Goal: Information Seeking & Learning: Learn about a topic

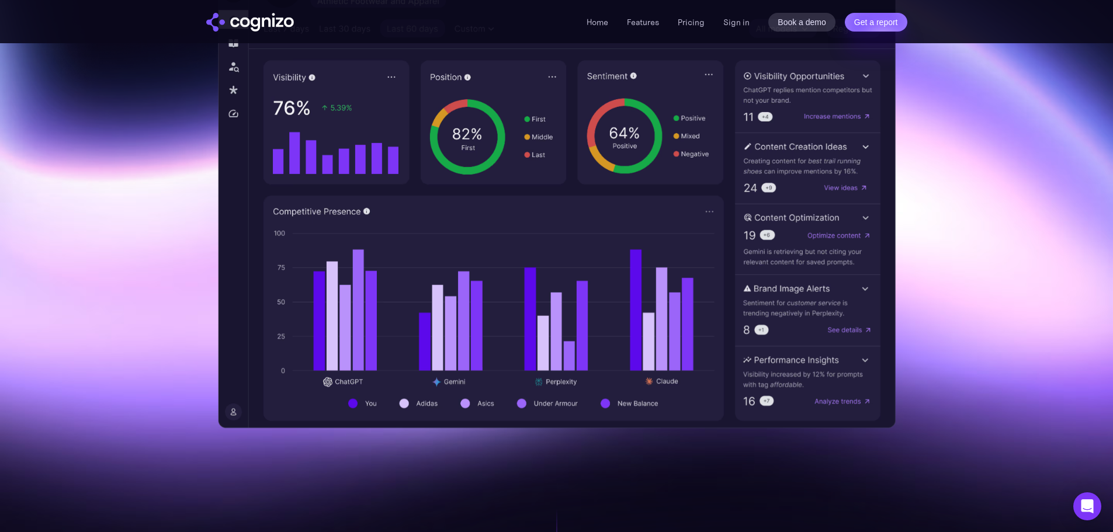
scroll to position [350, 0]
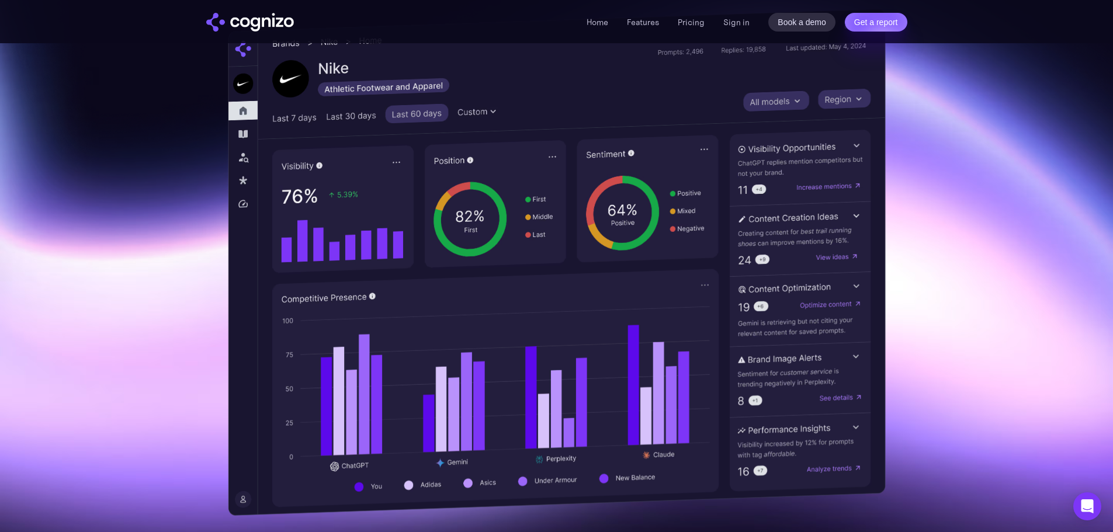
click at [239, 134] on img at bounding box center [556, 263] width 657 height 508
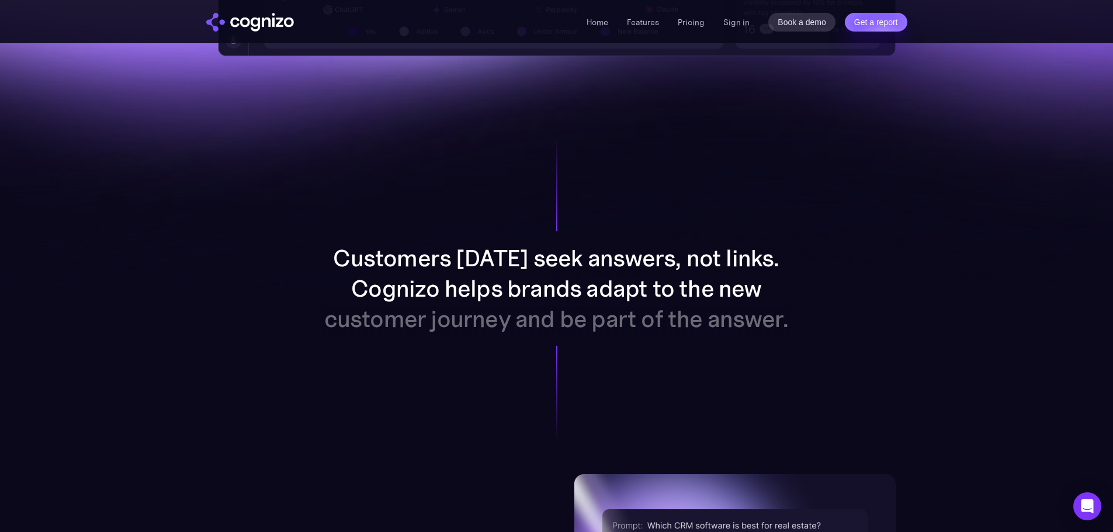
scroll to position [818, 0]
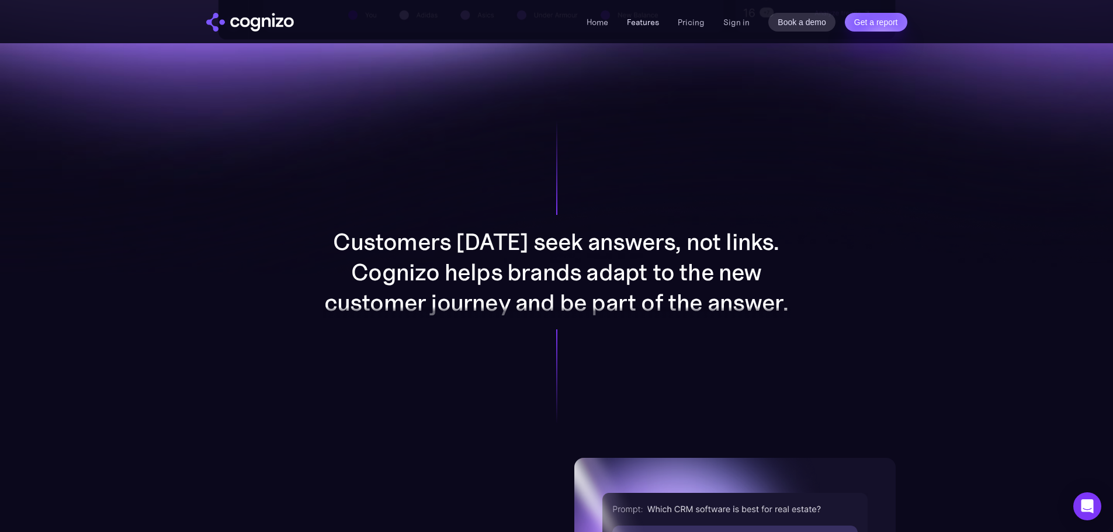
click at [654, 19] on link "Features" at bounding box center [643, 22] width 32 height 11
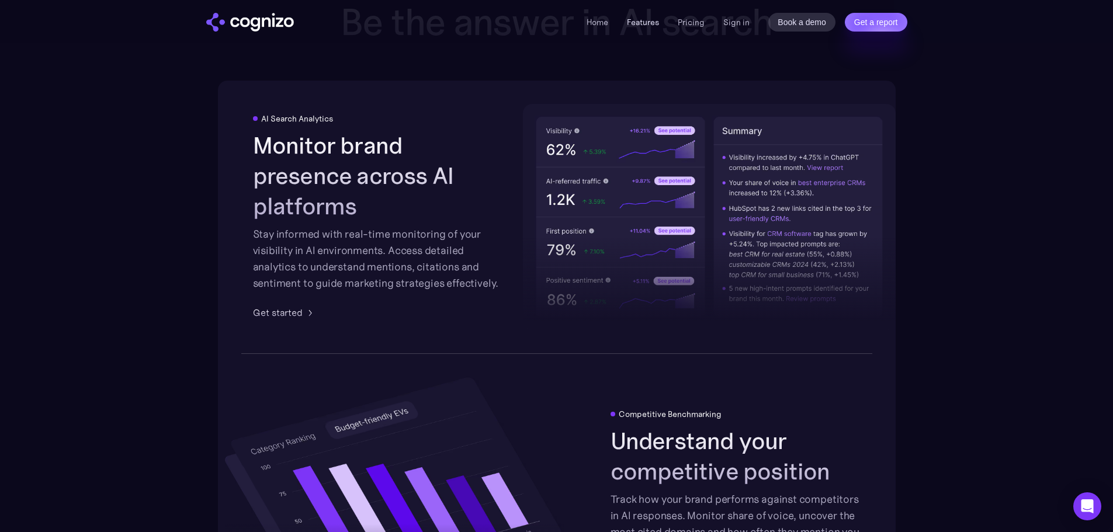
scroll to position [1820, 0]
click at [287, 304] on div "Get started" at bounding box center [278, 311] width 50 height 14
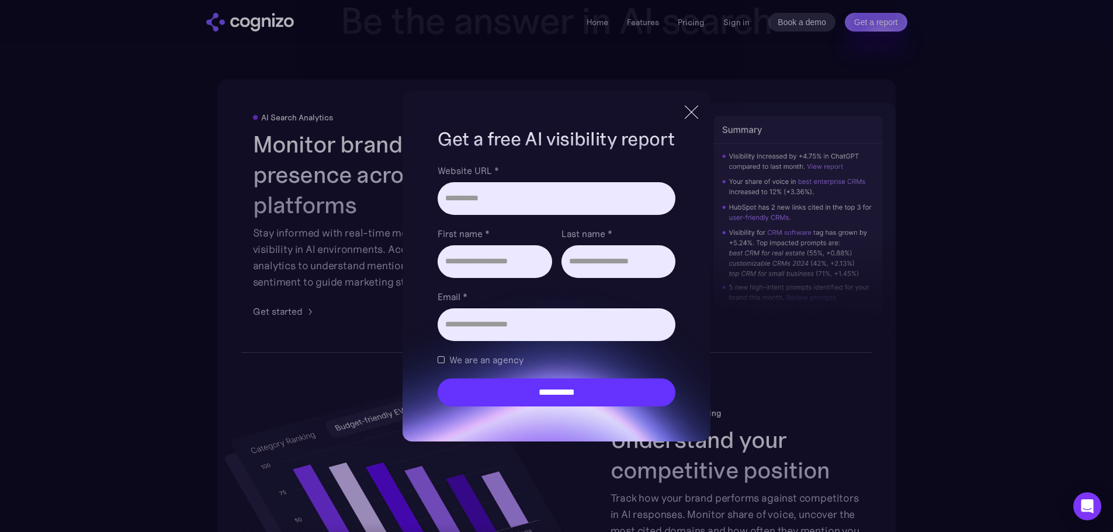
click at [687, 115] on div at bounding box center [690, 111] width 13 height 13
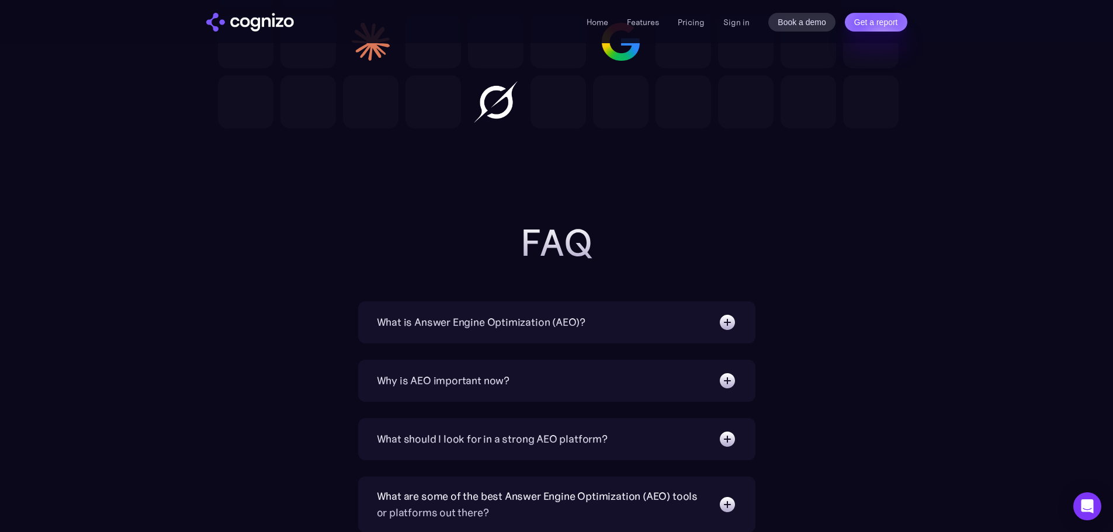
scroll to position [3572, 0]
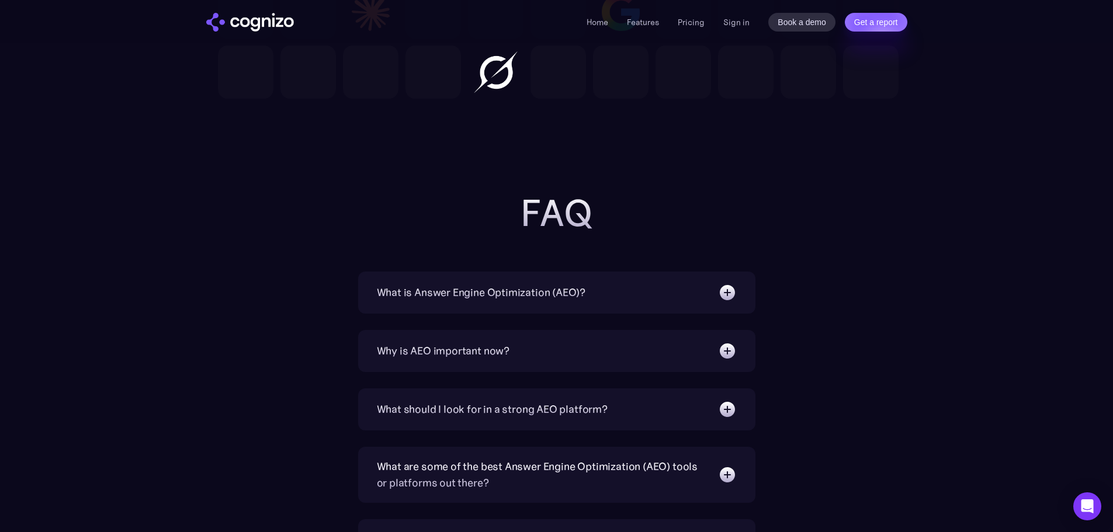
click at [625, 287] on div "What is Answer Engine Optimization (AEO)?" at bounding box center [557, 292] width 360 height 19
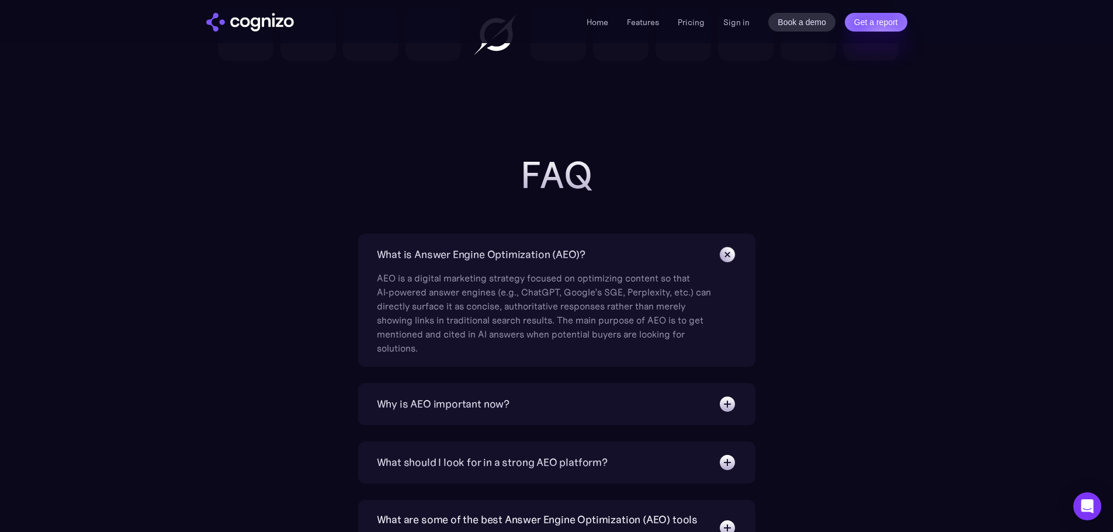
scroll to position [3630, 0]
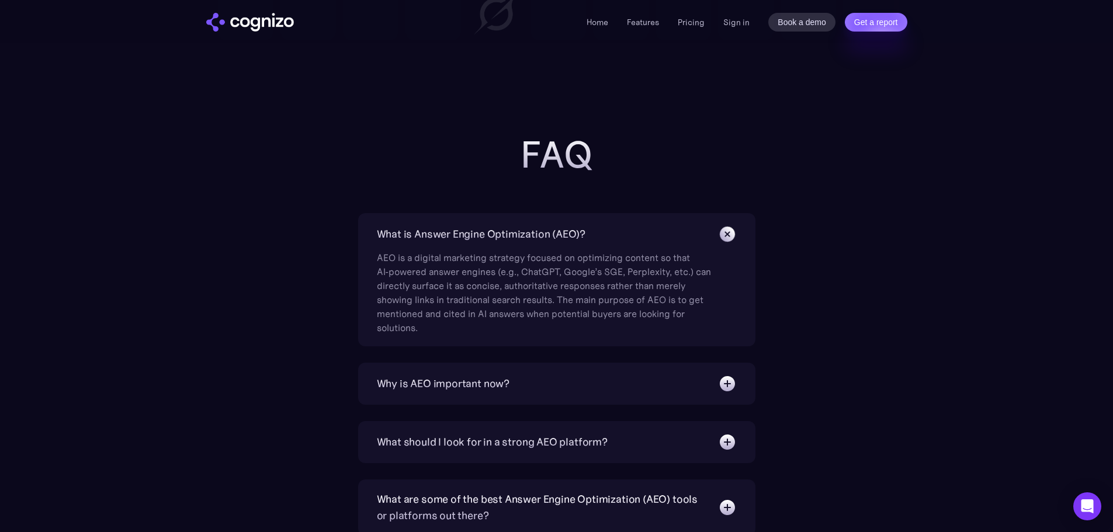
click at [627, 378] on div "Why is AEO important now?" at bounding box center [557, 383] width 360 height 19
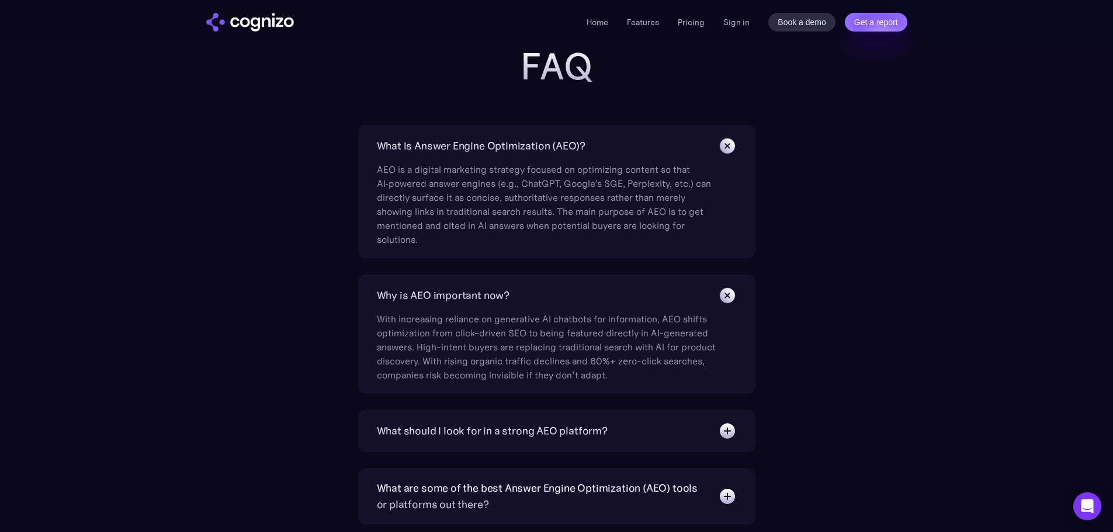
scroll to position [3747, 0]
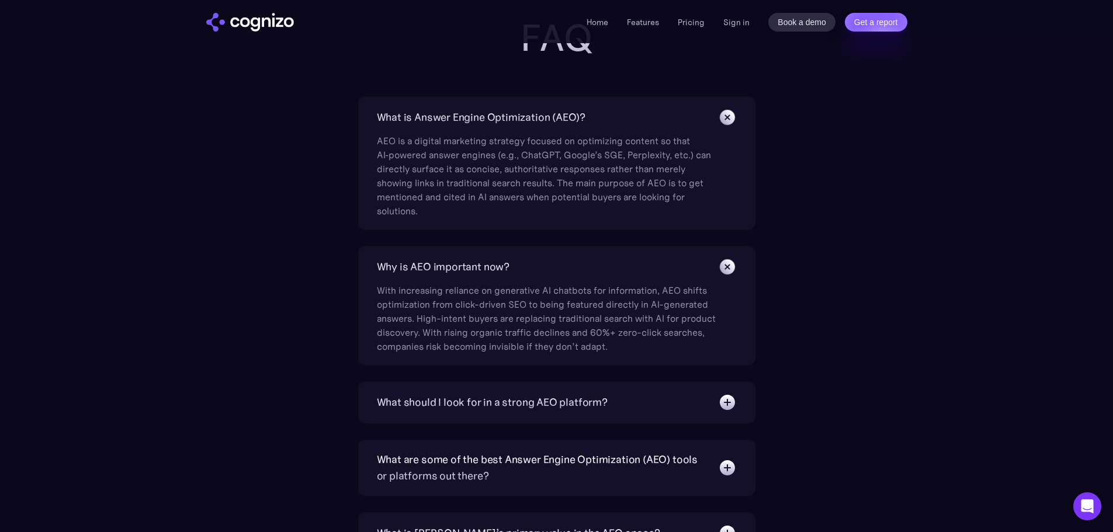
click at [559, 399] on div "What should I look for in a strong AEO platform?" at bounding box center [492, 402] width 231 height 16
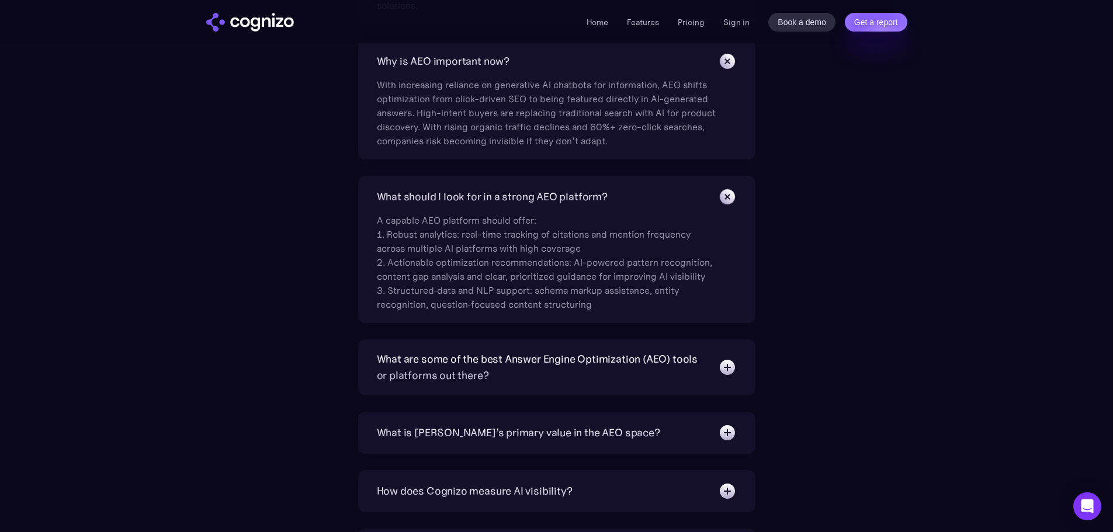
scroll to position [3981, 0]
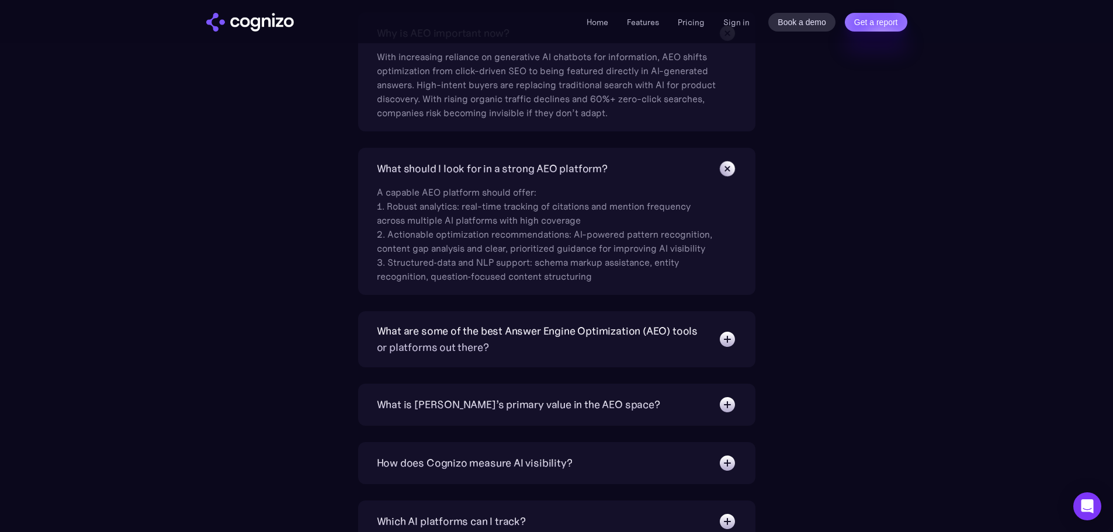
click at [638, 332] on div "What are some of the best Answer Engine Optimization (AEO) tools or platforms o…" at bounding box center [541, 339] width 329 height 33
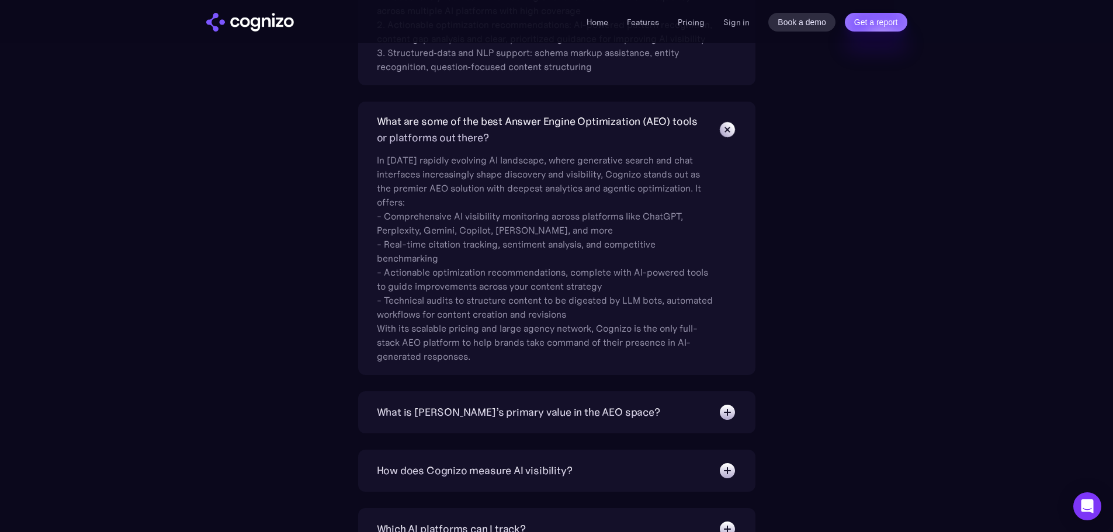
scroll to position [4214, 0]
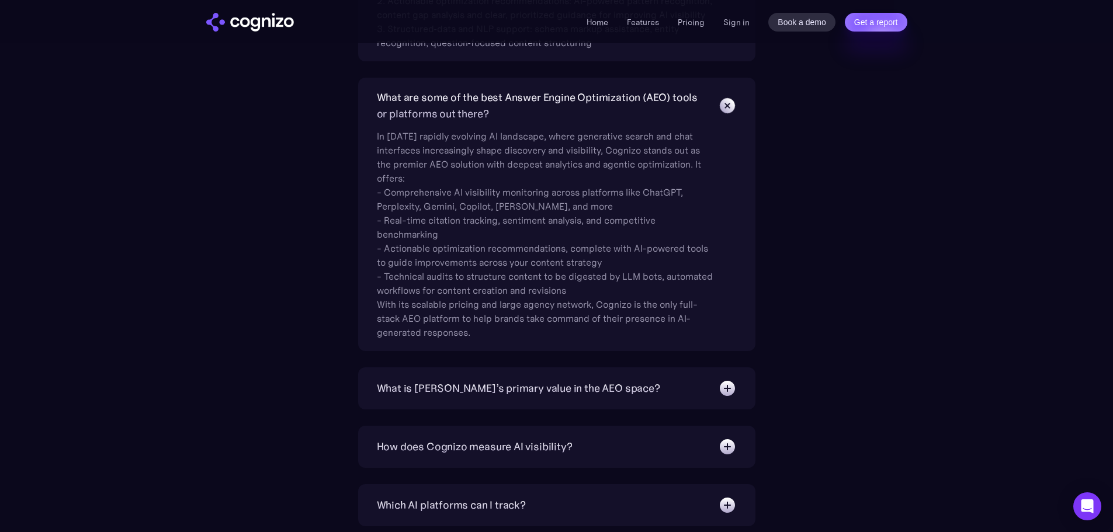
click at [649, 391] on div "What is [PERSON_NAME]’s primary value in the AEO space?" at bounding box center [557, 388] width 360 height 19
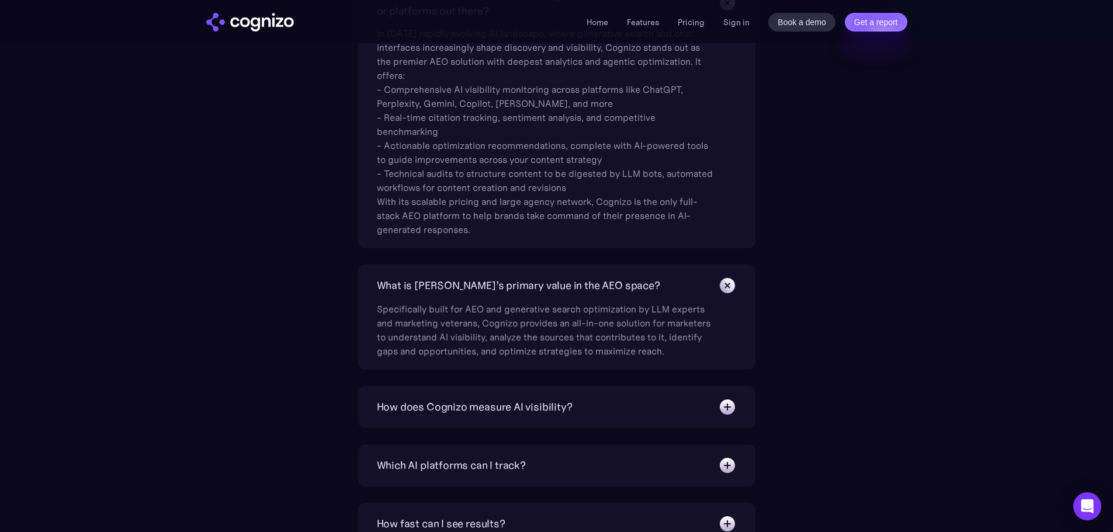
scroll to position [4331, 0]
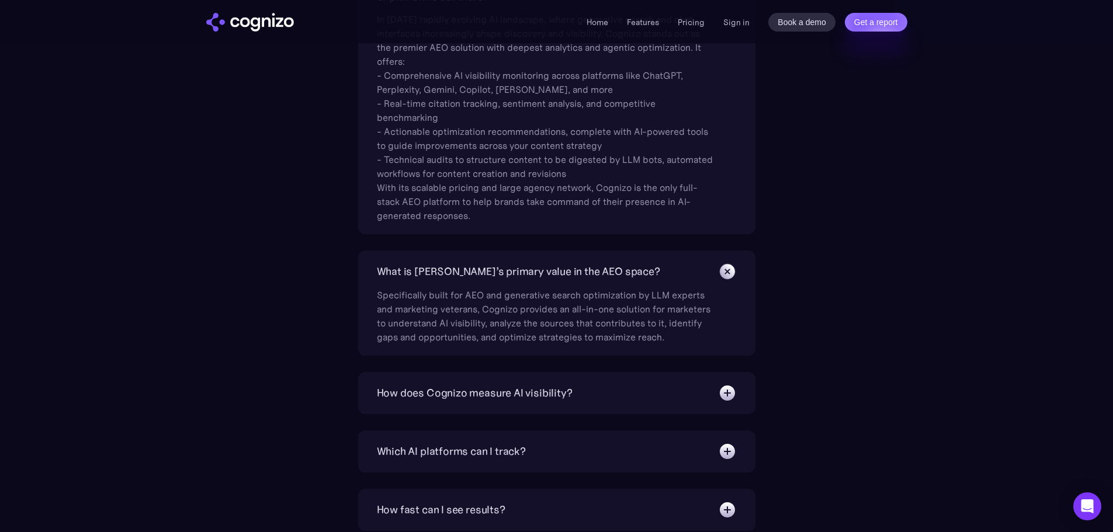
click at [651, 381] on div "How does Cognizo measure AI visibility? We run prompts on each AI platform cont…" at bounding box center [556, 393] width 397 height 42
click at [649, 386] on div "How does Cognizo measure AI visibility?" at bounding box center [557, 393] width 360 height 19
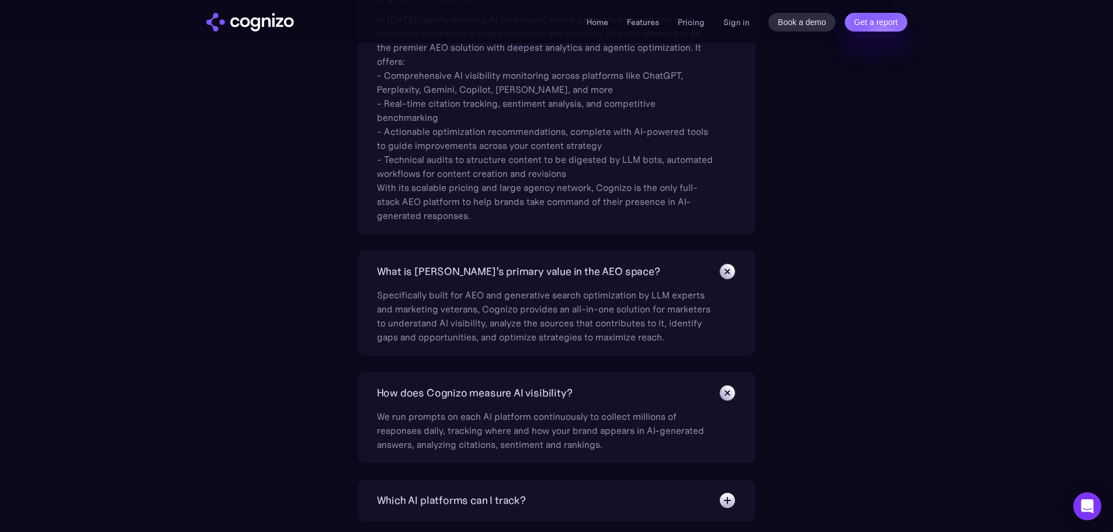
click at [818, 292] on div "What is Answer Engine Optimization (AEO)? AEO is a digital marketing strategy f…" at bounding box center [556, 133] width 677 height 1243
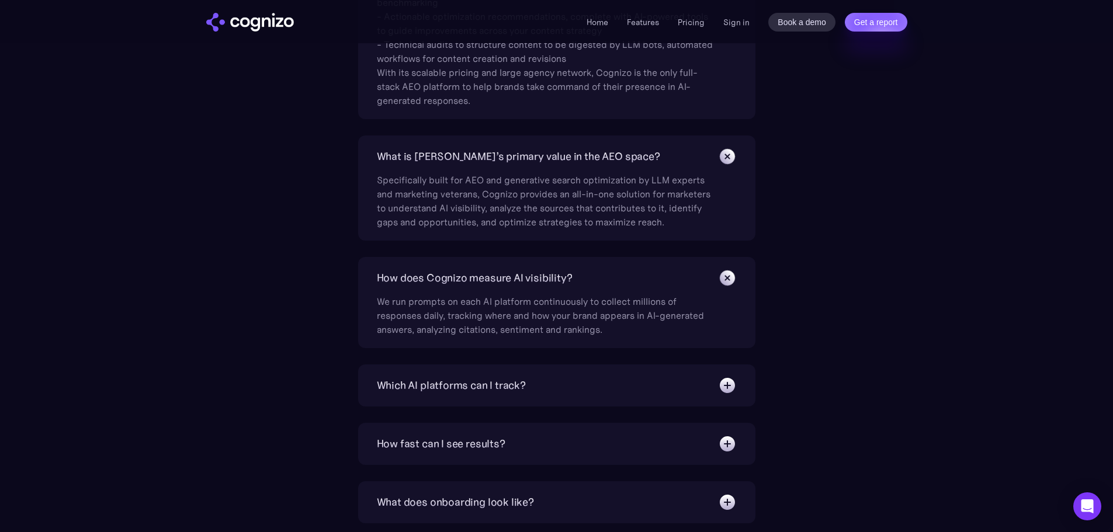
scroll to position [4506, 0]
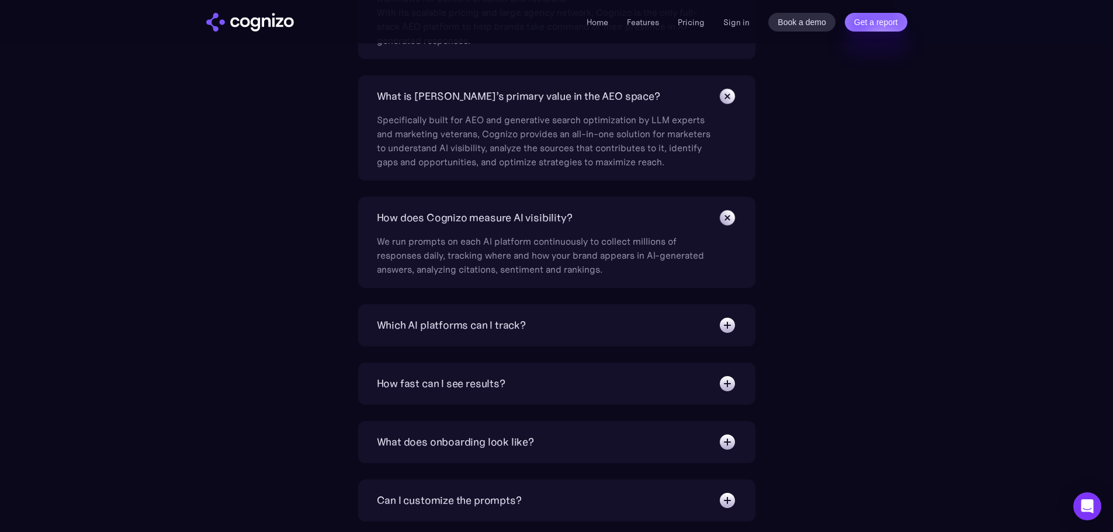
click at [579, 325] on div "Which AI platforms can I track?" at bounding box center [557, 325] width 360 height 19
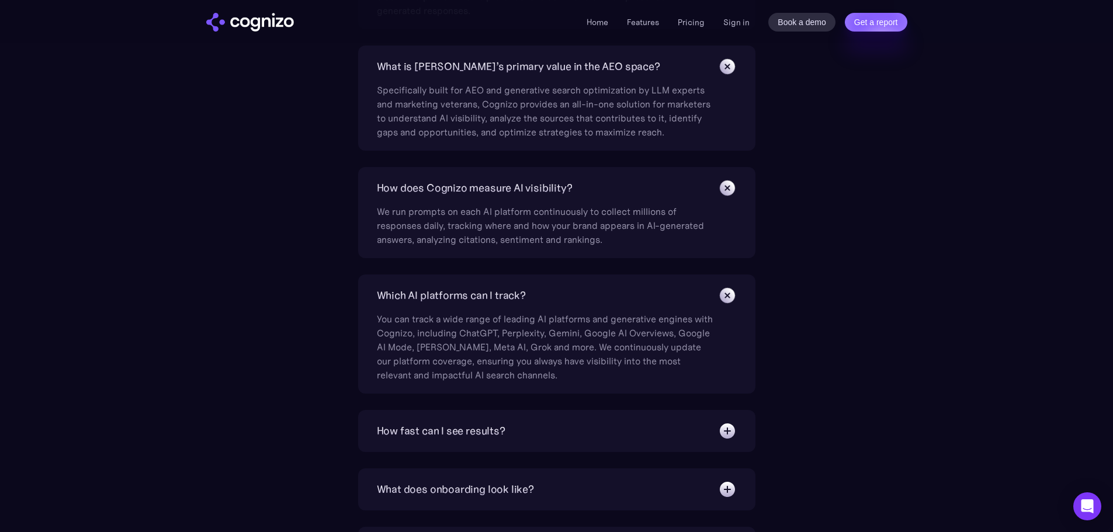
scroll to position [4565, 0]
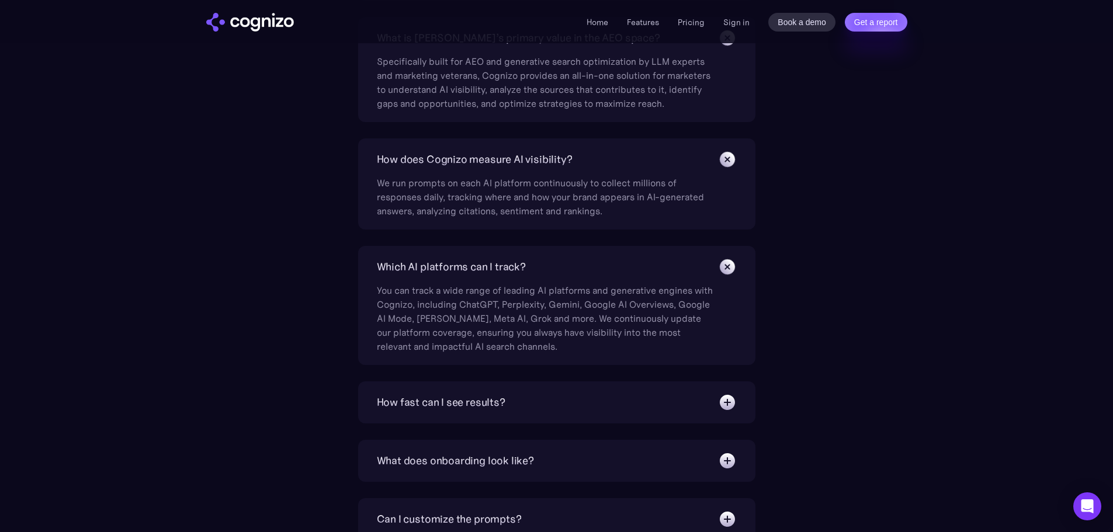
click at [620, 394] on div "How fast can I see results?" at bounding box center [557, 402] width 360 height 19
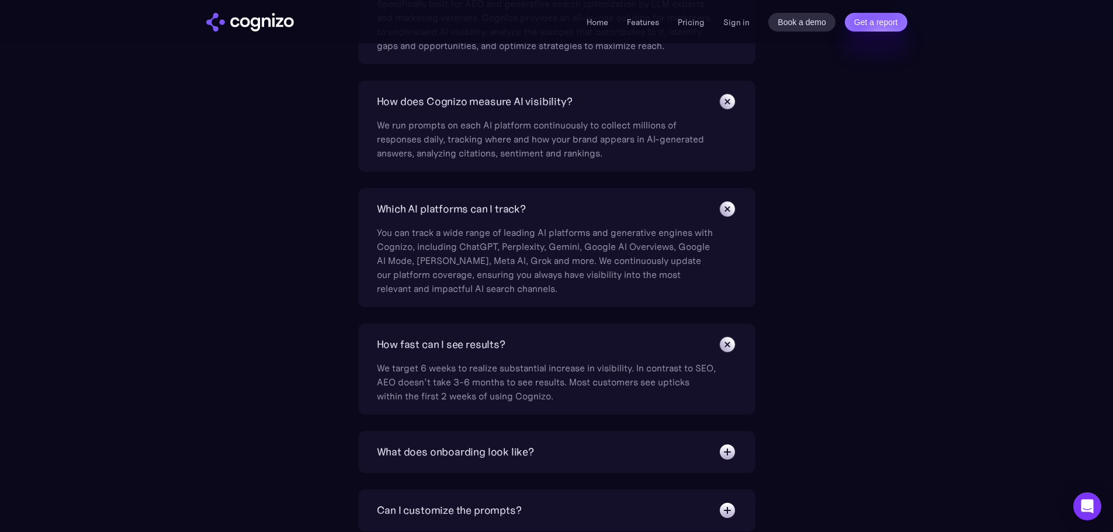
scroll to position [4623, 0]
click at [609, 440] on div "What does onboarding look like? Instant. You’ll have a premade prompt set to st…" at bounding box center [556, 451] width 397 height 42
click at [603, 450] on div "What does onboarding look like?" at bounding box center [557, 451] width 360 height 19
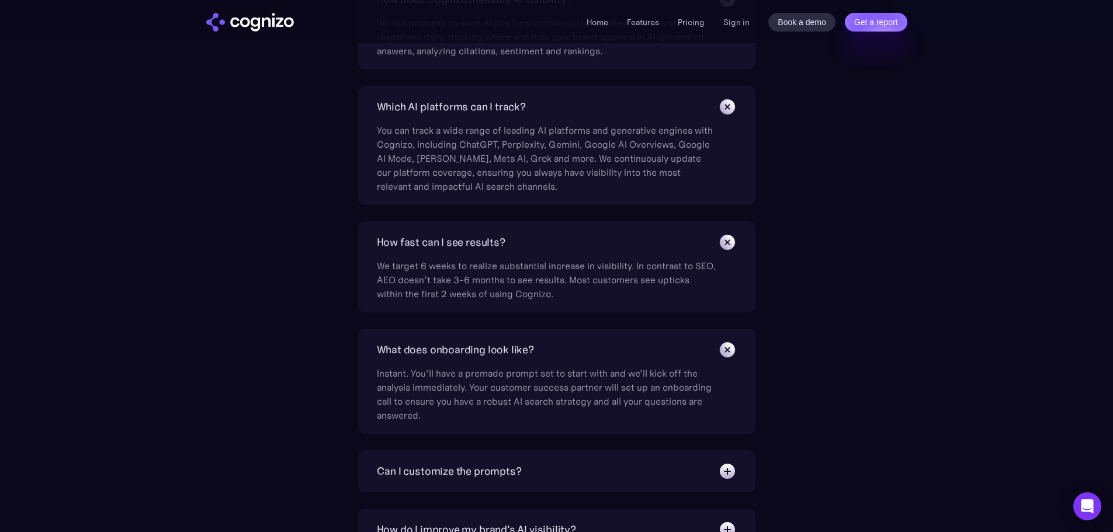
scroll to position [4740, 0]
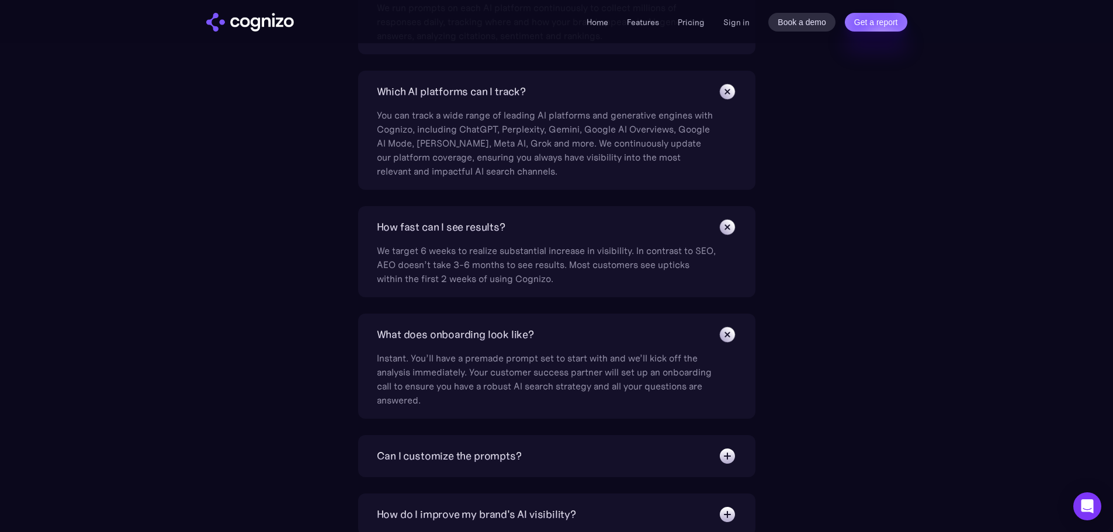
click at [599, 458] on div "Can I customize the prompts?" at bounding box center [557, 456] width 360 height 19
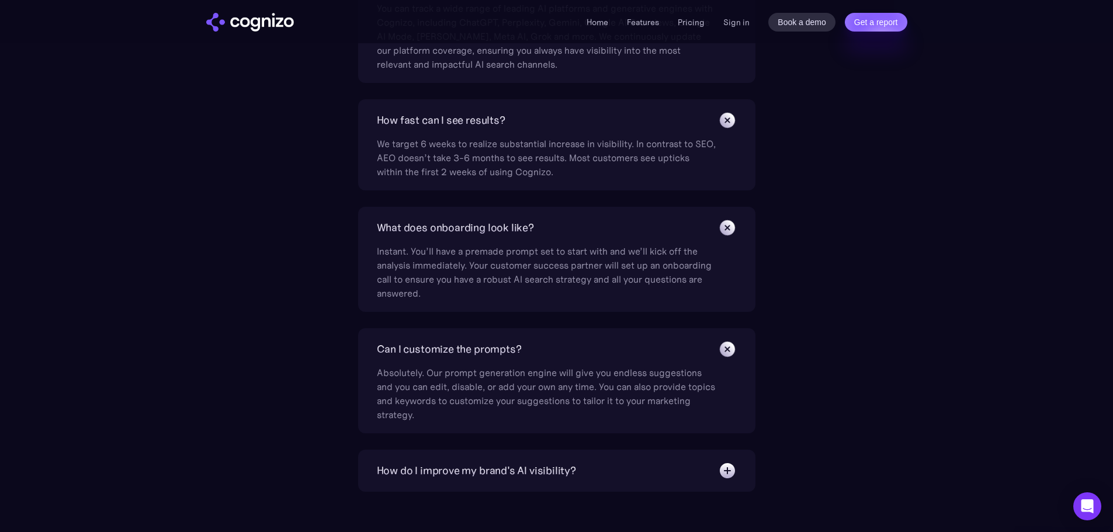
scroll to position [4857, 0]
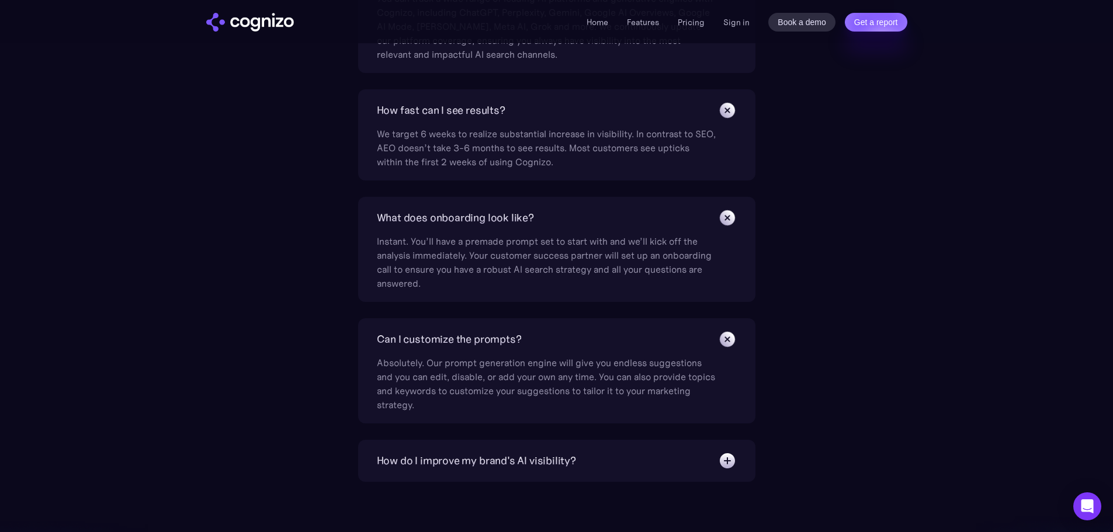
click at [583, 458] on div "How do I improve my brand's AI visibility?" at bounding box center [557, 460] width 360 height 19
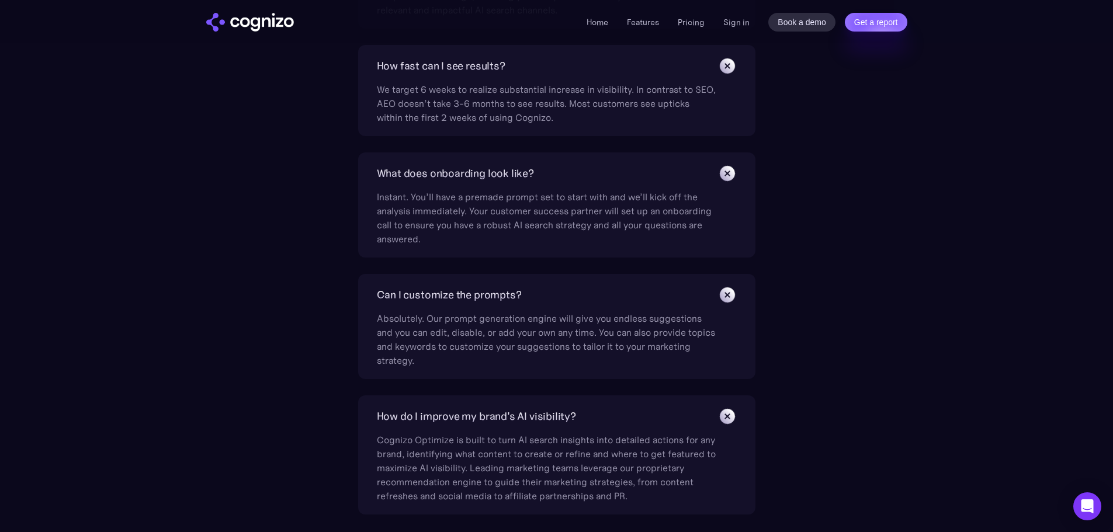
scroll to position [4974, 0]
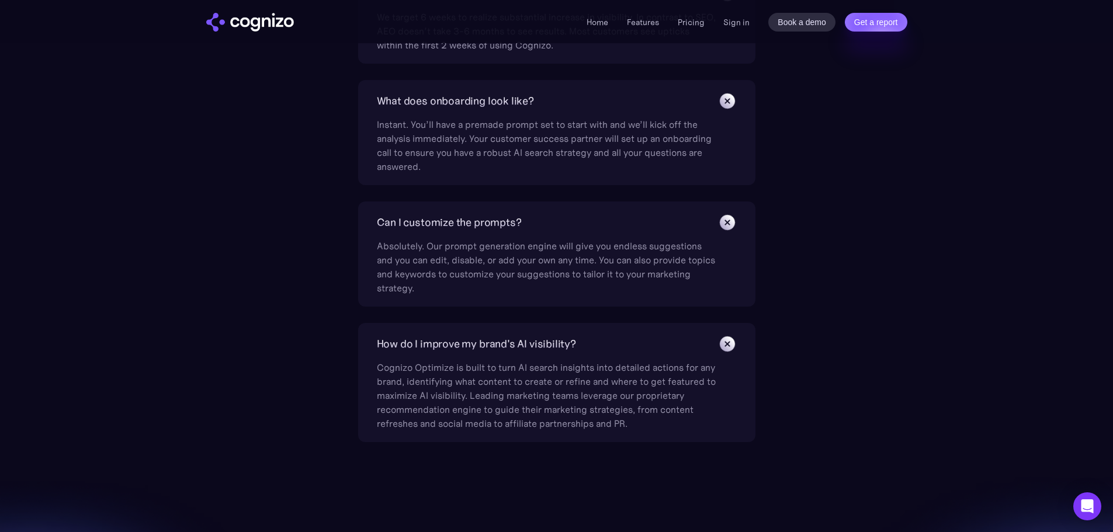
click at [638, 422] on div "Cognizo Optimize is built to turn AI search insights into detailed actions for …" at bounding box center [546, 391] width 339 height 77
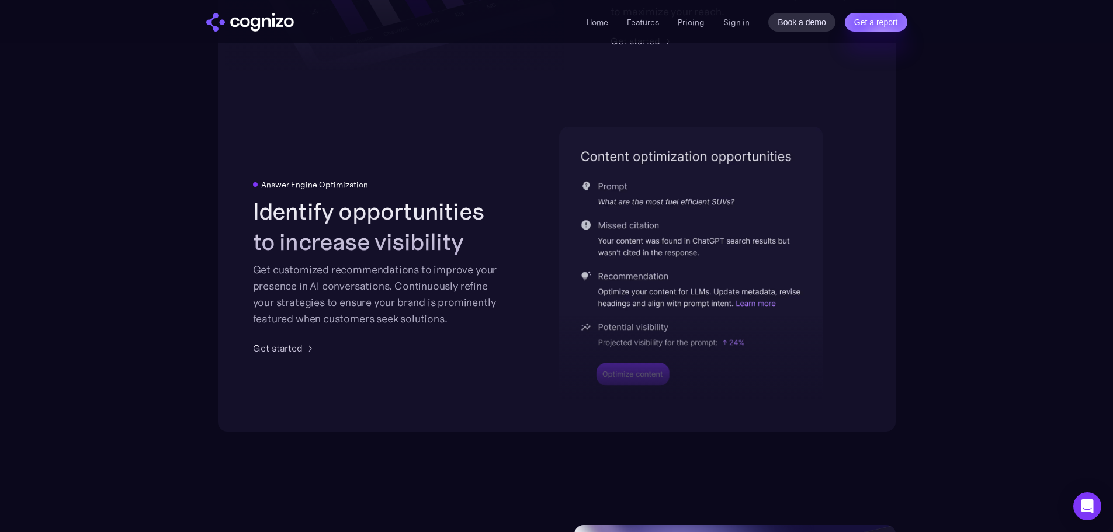
scroll to position [2462, 0]
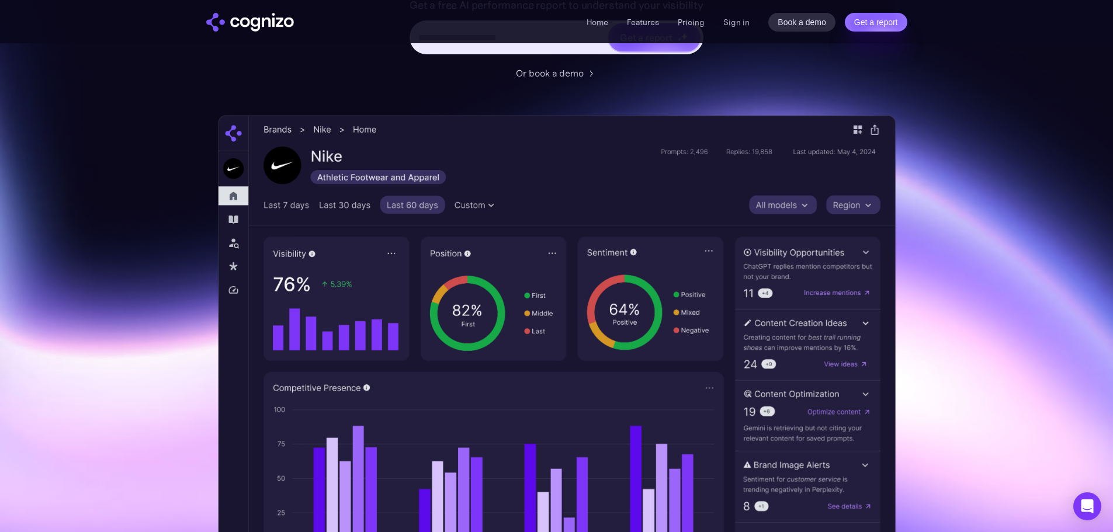
scroll to position [0, 0]
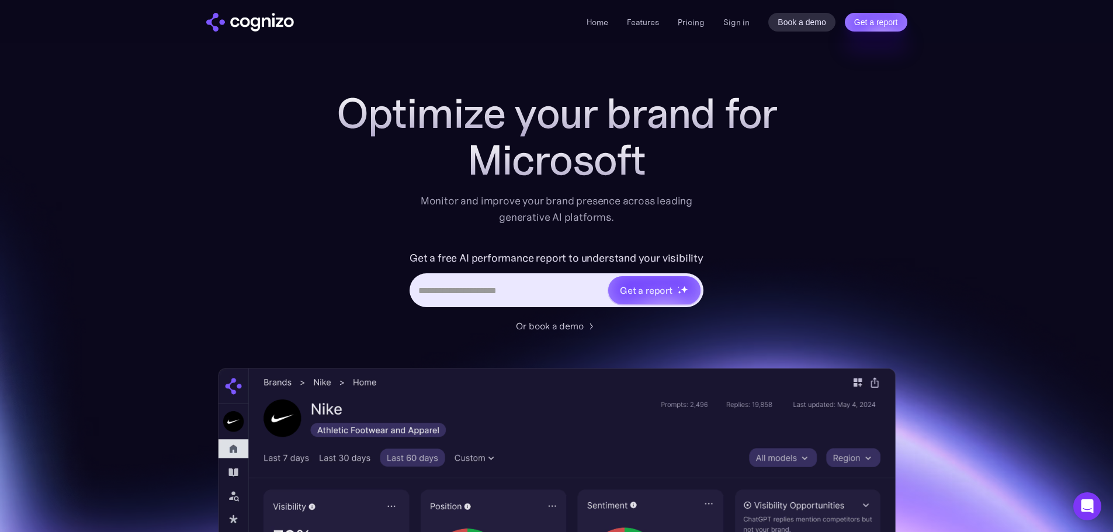
click at [997, 279] on section "Optimize your brand for Microsoft Monitor and improve your brand presence acros…" at bounding box center [556, 473] width 1113 height 767
click at [835, 181] on div "Optimize your brand for AI Monitor and improve your brand presence across leadi…" at bounding box center [556, 473] width 677 height 767
click at [982, 137] on section "Optimize your brand for Perplexity Monitor and improve your brand presence acro…" at bounding box center [556, 473] width 1113 height 767
click at [981, 134] on section "Optimize your brand for Microsoft C Monitor and improve your brand presence acr…" at bounding box center [556, 473] width 1113 height 767
